Goal: Navigation & Orientation: Understand site structure

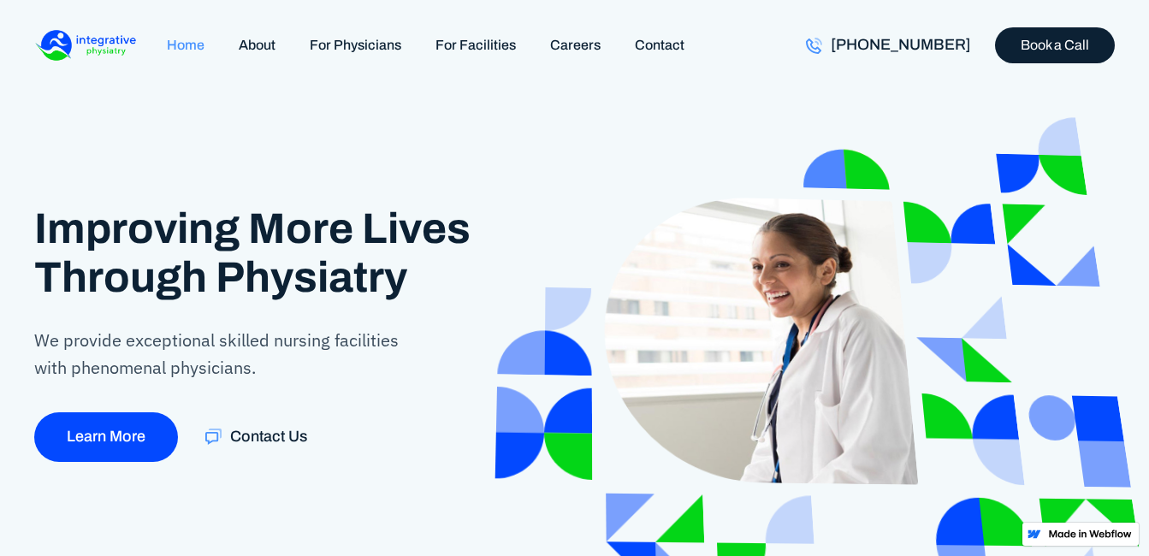
drag, startPoint x: 97, startPoint y: 98, endPoint x: 176, endPoint y: -63, distance: 180.2
click at [176, 0] on html "Home About For Physicians For Facilities Careers Contact [PHONE_NUMBER] Book a …" at bounding box center [574, 278] width 1149 height 556
click at [352, 194] on div "Improving More Lives Through Physiatry We provide exceptional skilled nursing f…" at bounding box center [266, 335] width 465 height 313
click at [452, 38] on link "For Facilities" at bounding box center [475, 45] width 115 height 37
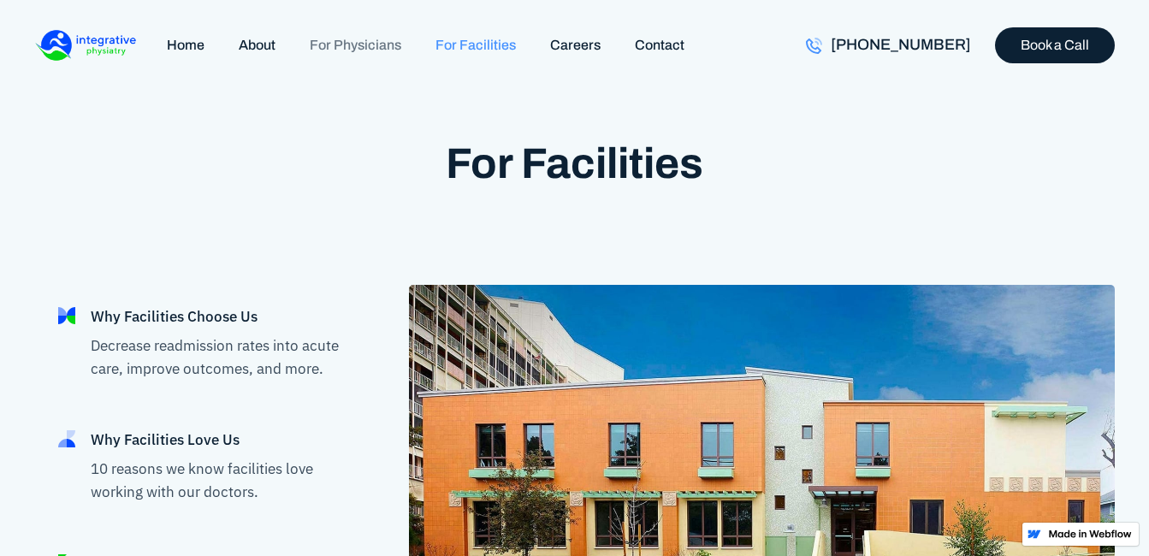
click at [358, 44] on link "For Physicians" at bounding box center [356, 45] width 126 height 37
click at [370, 48] on link "For Physicians" at bounding box center [356, 45] width 126 height 37
click at [508, 31] on div "Home About For Physicians For Facilities Careers Contact" at bounding box center [370, 45] width 672 height 48
drag, startPoint x: 508, startPoint y: 31, endPoint x: 476, endPoint y: 44, distance: 35.3
click at [476, 44] on link "For Facilities" at bounding box center [475, 45] width 115 height 37
